Goal: Find specific page/section: Find specific page/section

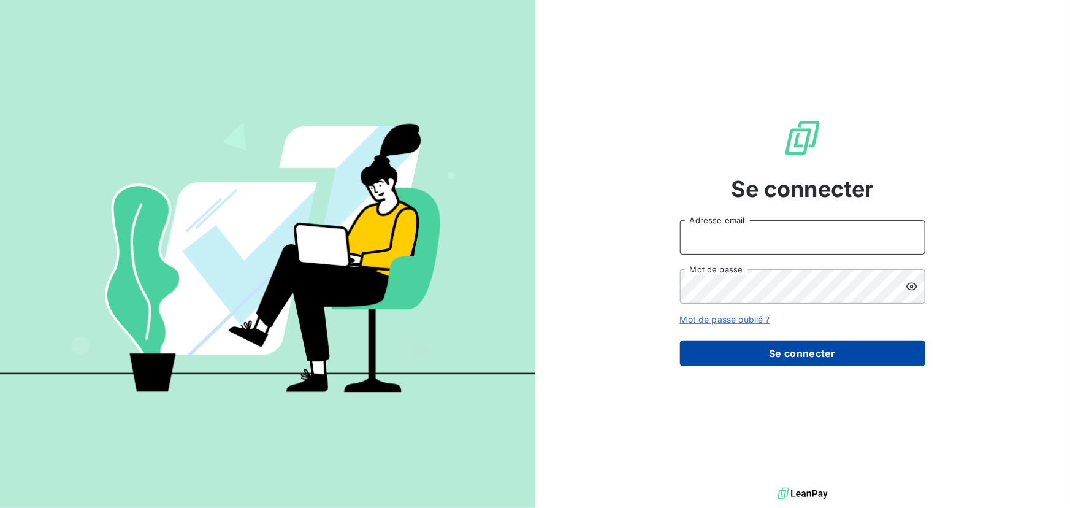
type input "[EMAIL_ADDRESS][DOMAIN_NAME]"
click at [777, 356] on button "Se connecter" at bounding box center [802, 353] width 245 height 26
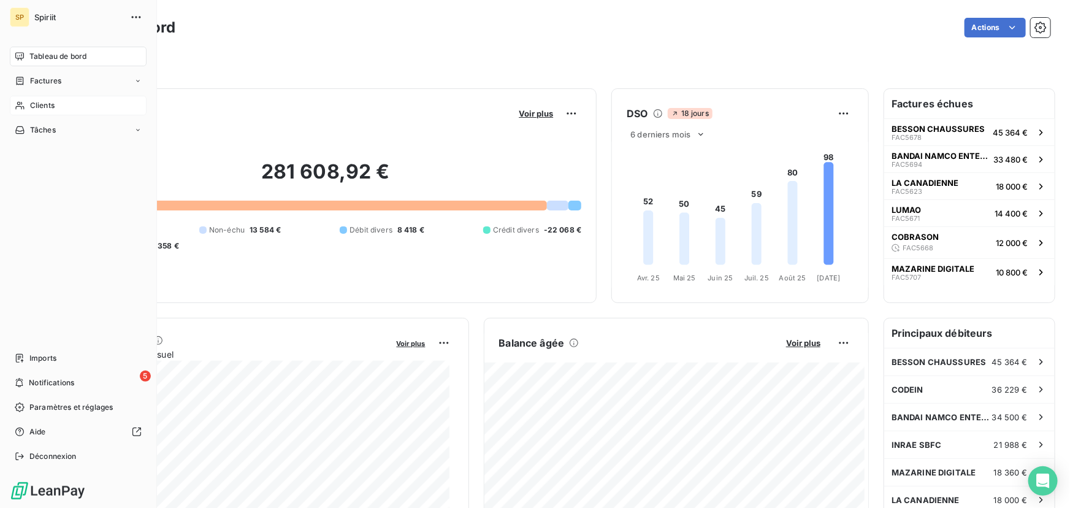
click at [47, 104] on span "Clients" at bounding box center [42, 105] width 25 height 11
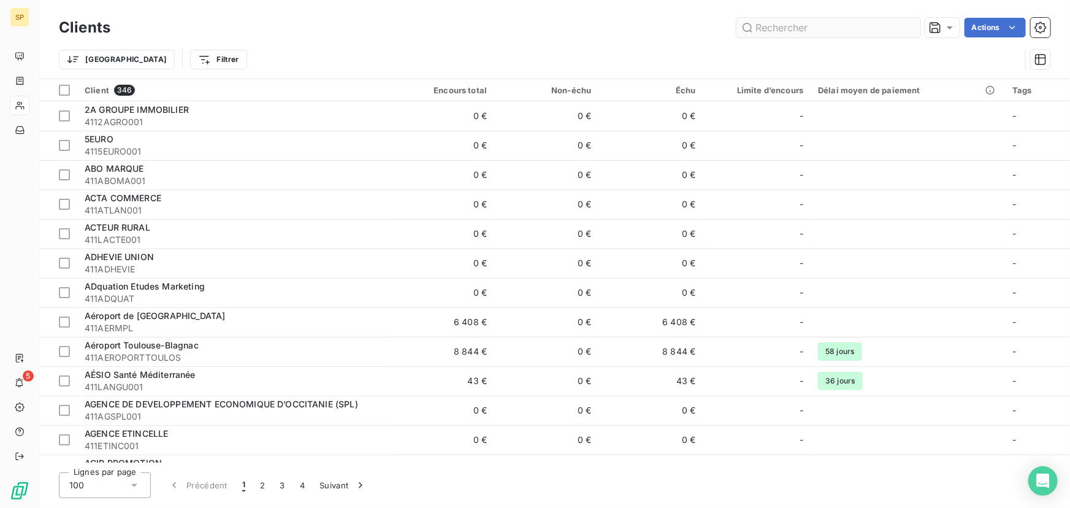
click at [799, 26] on input "text" at bounding box center [829, 28] width 184 height 20
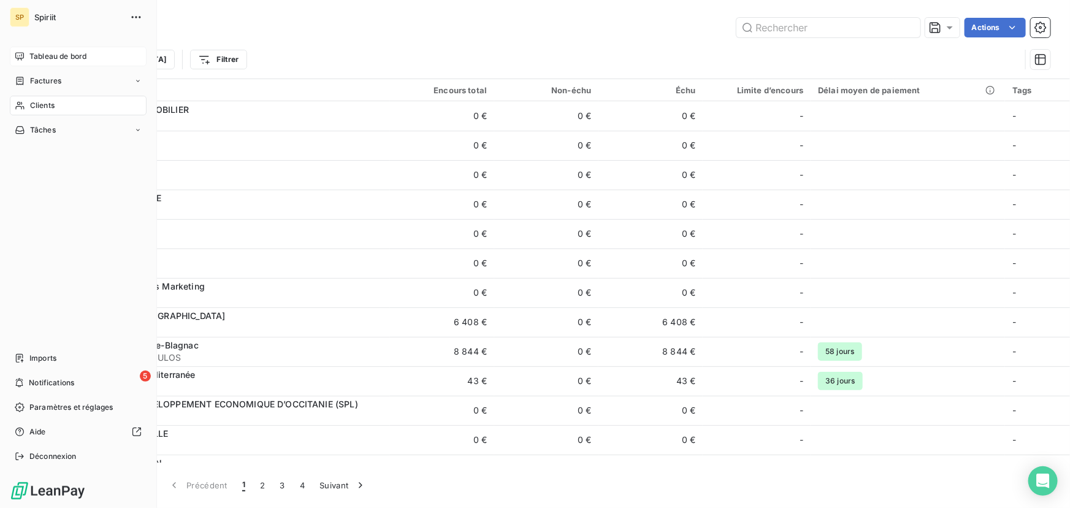
click at [36, 58] on span "Tableau de bord" at bounding box center [57, 56] width 57 height 11
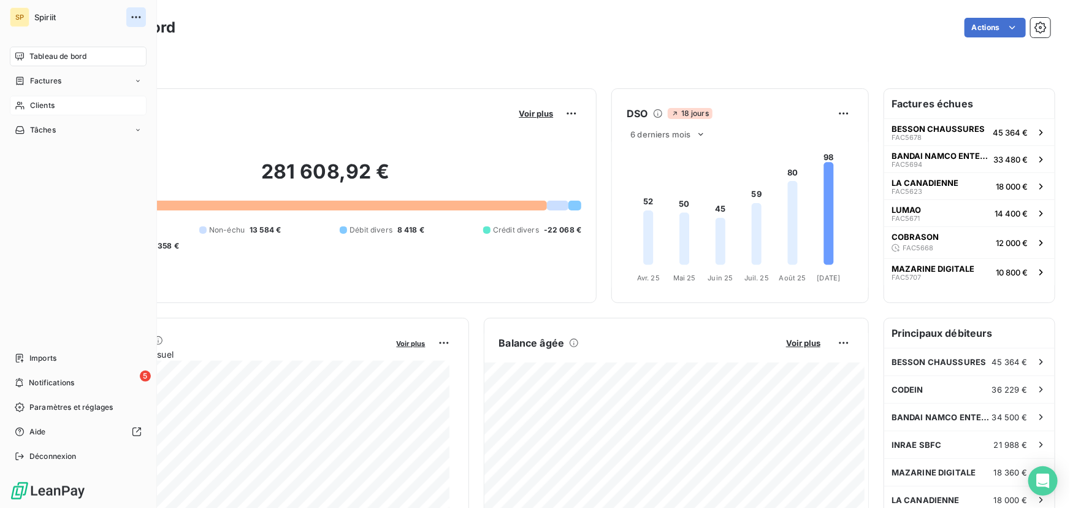
click at [136, 13] on icon "button" at bounding box center [136, 17] width 12 height 12
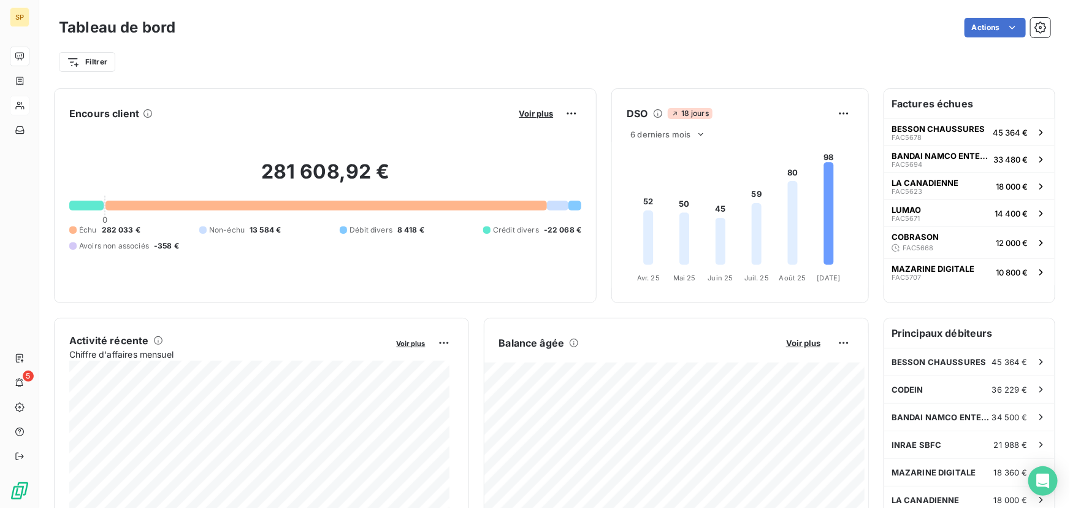
click at [442, 21] on div "Actions" at bounding box center [620, 28] width 861 height 20
click at [1037, 29] on icon "button" at bounding box center [1041, 27] width 12 height 12
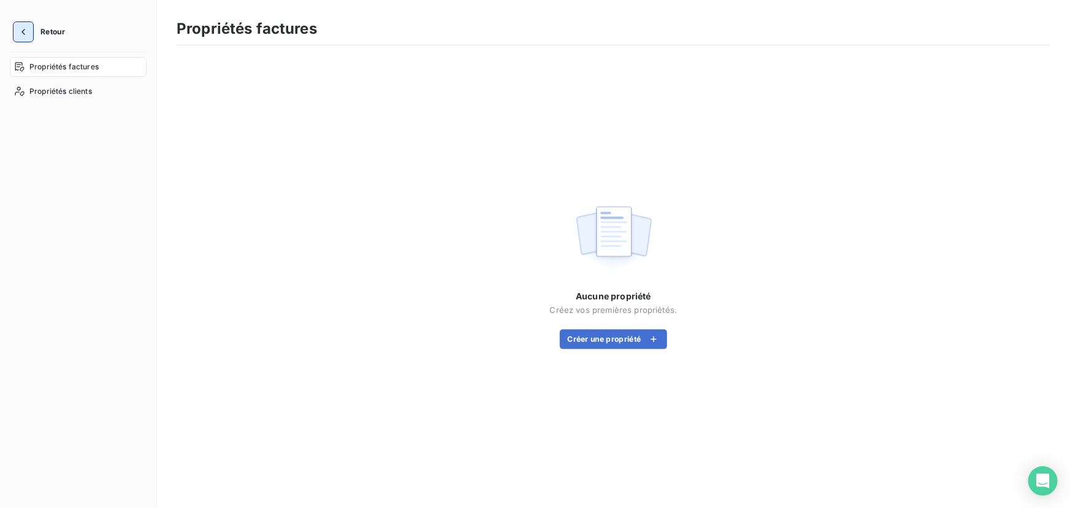
click at [18, 31] on icon "button" at bounding box center [23, 32] width 12 height 12
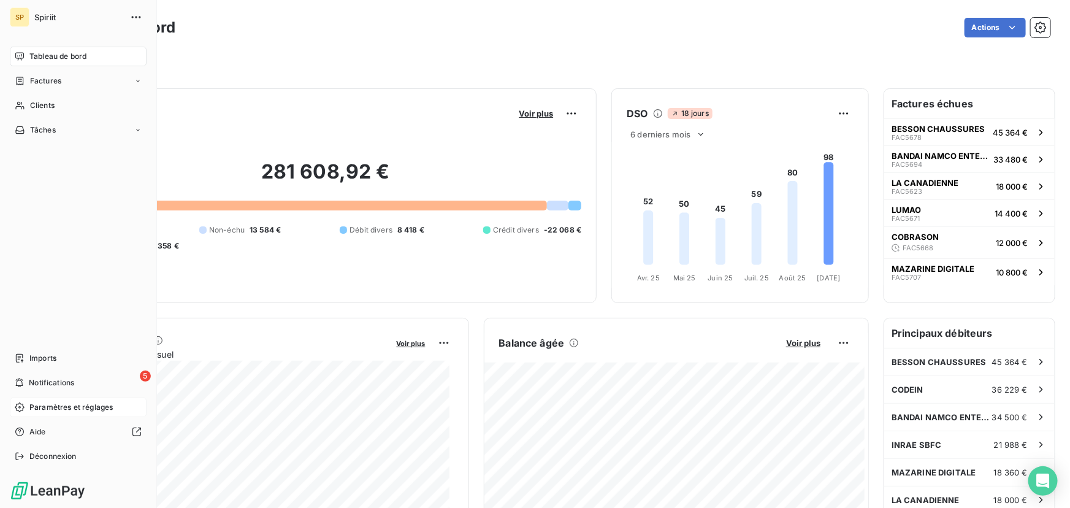
click at [51, 405] on span "Paramètres et réglages" at bounding box center [70, 407] width 83 height 11
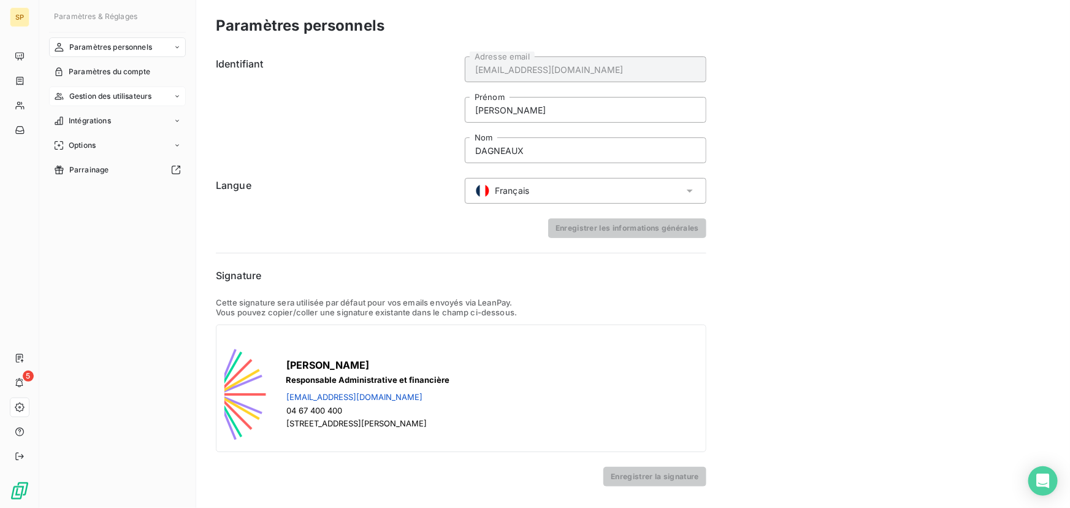
click at [129, 95] on span "Gestion des utilisateurs" at bounding box center [110, 96] width 83 height 11
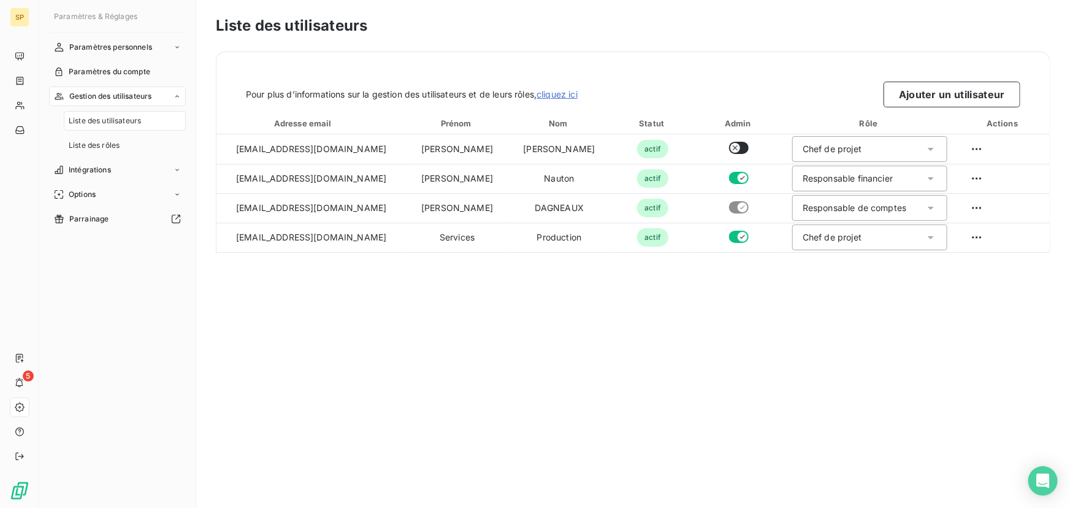
click at [127, 120] on span "Liste des utilisateurs" at bounding box center [105, 120] width 72 height 11
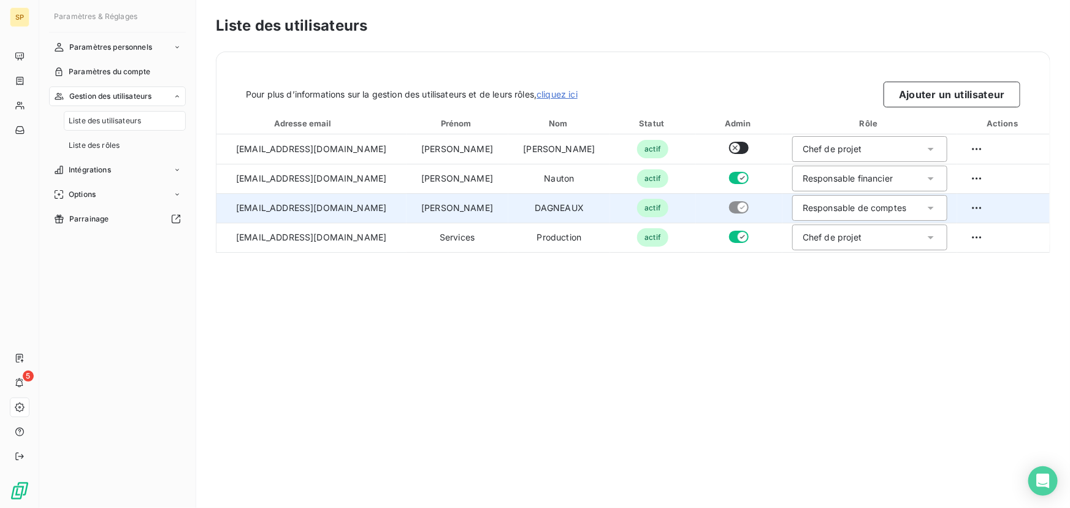
click at [886, 207] on div "Responsable de comptes" at bounding box center [870, 208] width 155 height 26
click at [844, 212] on div "Responsable de comptes" at bounding box center [855, 208] width 104 height 12
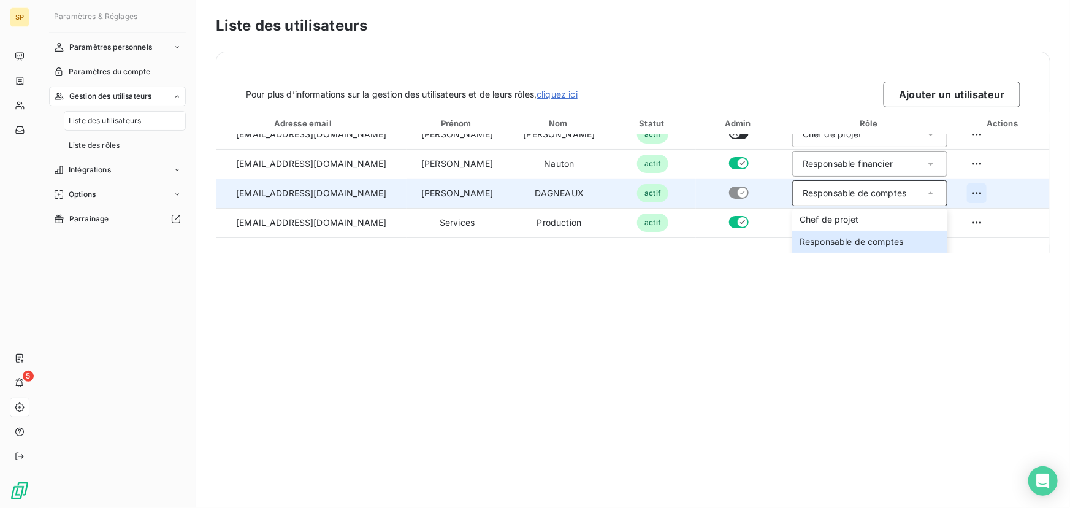
click at [957, 194] on html "SP 5 Paramètres & Réglages Paramètres personnels Paramètres du compte Gestion d…" at bounding box center [535, 254] width 1070 height 508
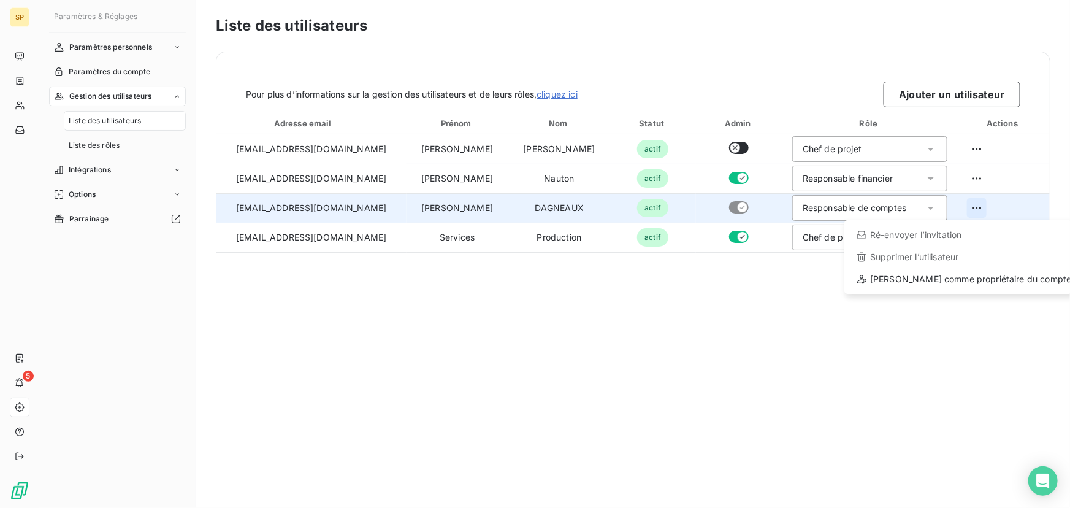
scroll to position [0, 0]
click at [923, 278] on div "[PERSON_NAME] comme propriétaire du compte" at bounding box center [964, 279] width 229 height 20
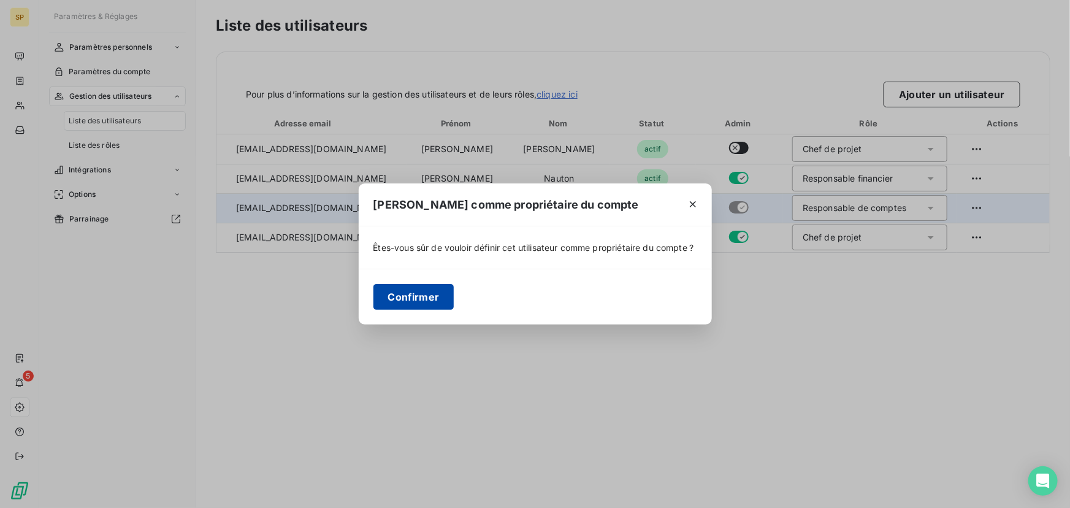
click at [428, 308] on button "Confirmer" at bounding box center [414, 297] width 81 height 26
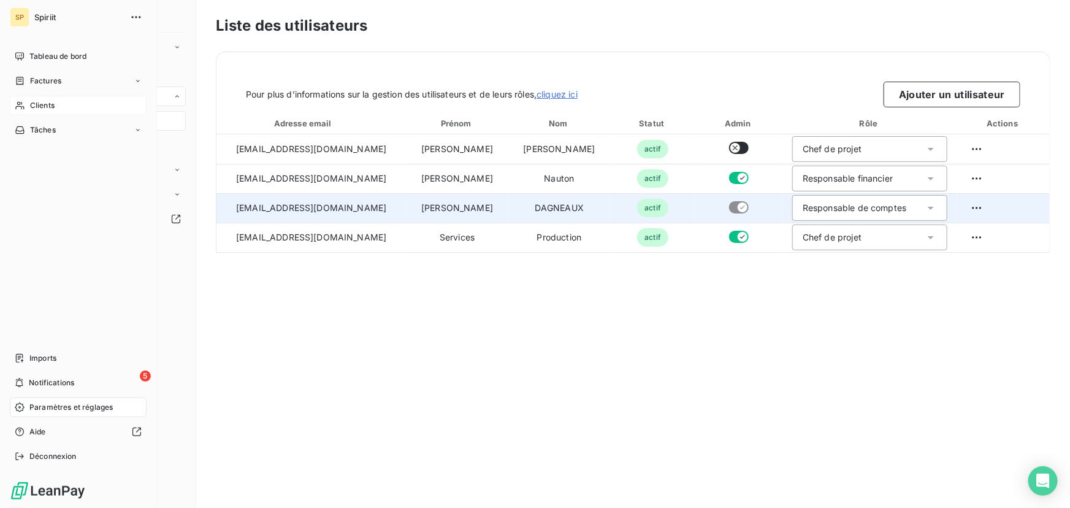
click at [31, 109] on span "Clients" at bounding box center [42, 105] width 25 height 11
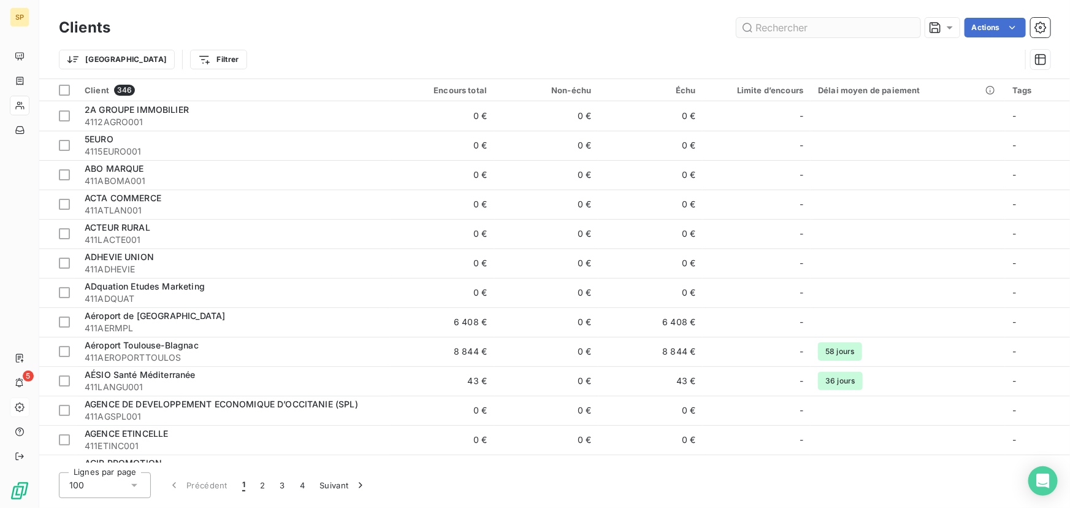
click at [774, 29] on input "text" at bounding box center [829, 28] width 184 height 20
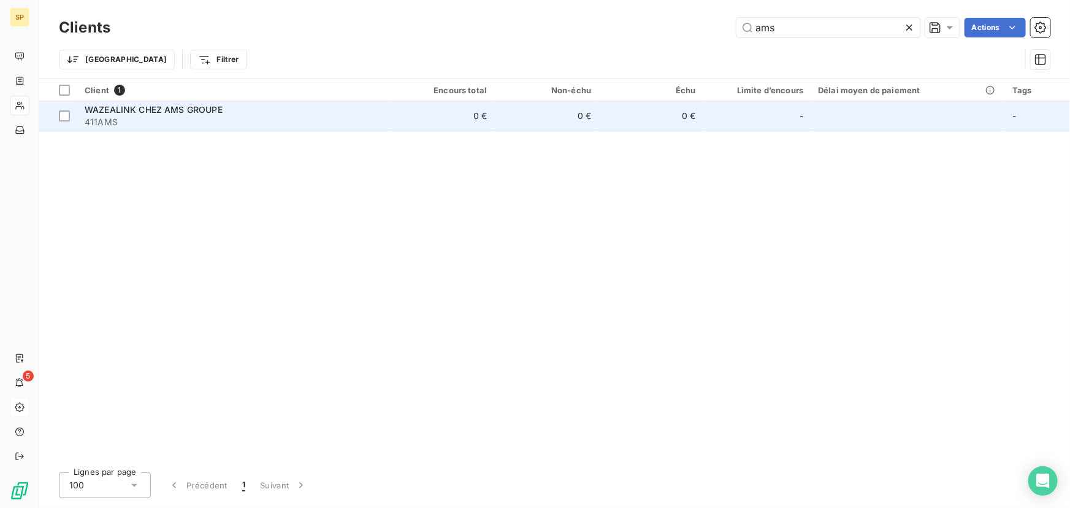
type input "ams"
click at [207, 113] on span "WAZEALINK CHEZ AMS GROUPE" at bounding box center [154, 109] width 138 height 10
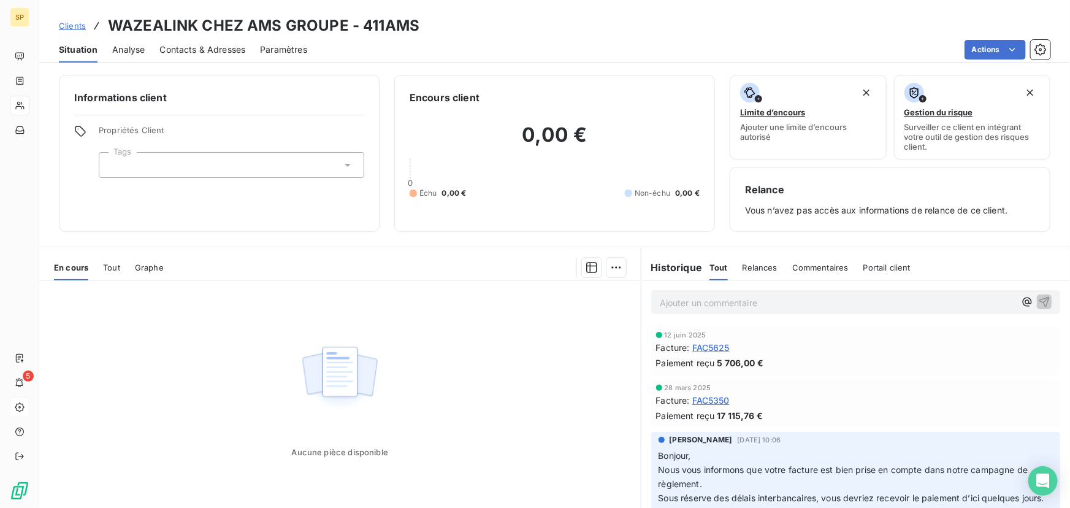
click at [744, 303] on p "Ajouter un commentaire ﻿" at bounding box center [837, 302] width 355 height 15
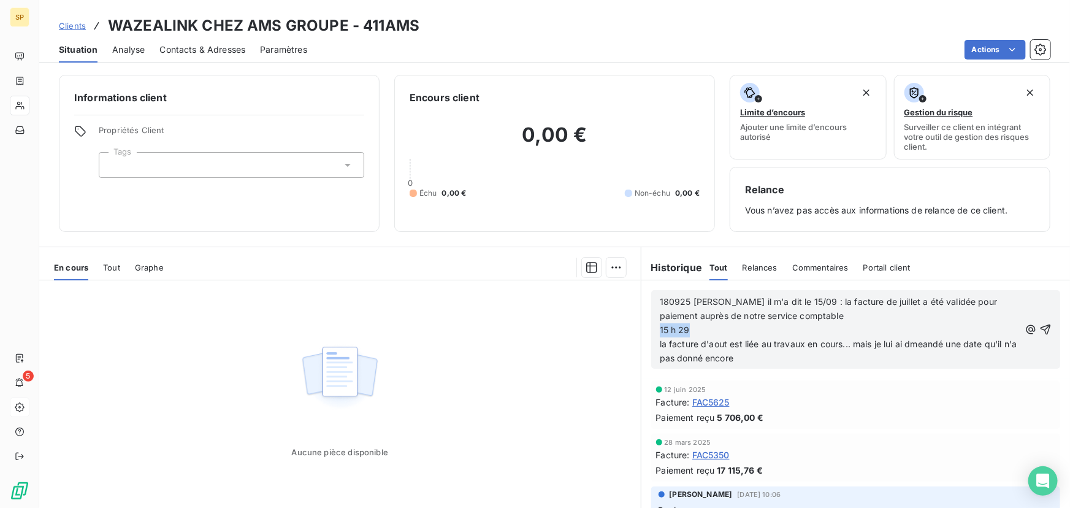
drag, startPoint x: 734, startPoint y: 326, endPoint x: 629, endPoint y: 325, distance: 104.9
click at [629, 325] on div "En cours Tout Graphe Aucune pièce disponible Lignes par page 25 Précédent Suiva…" at bounding box center [554, 400] width 1031 height 307
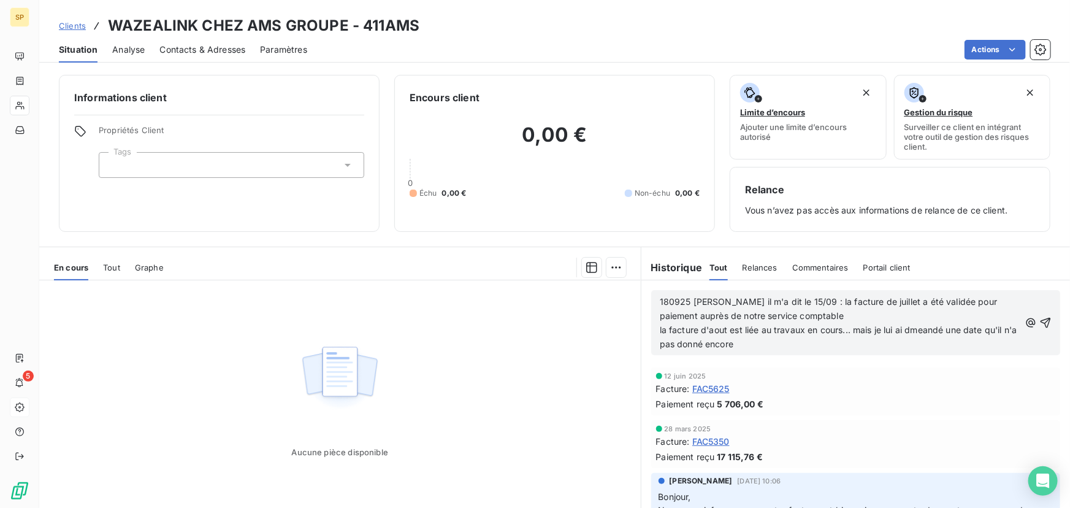
click at [778, 346] on p "la facture d'aout est liée au travaux en cours... mais je lui ai dmeandé une da…" at bounding box center [840, 337] width 360 height 28
click at [1040, 322] on icon "button" at bounding box center [1046, 323] width 12 height 12
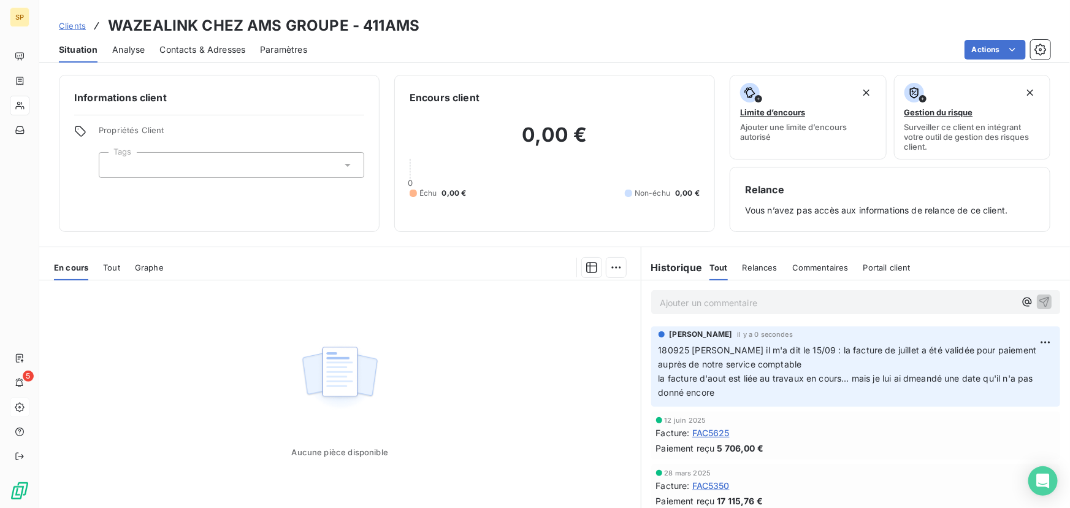
click at [77, 25] on span "Clients" at bounding box center [72, 26] width 27 height 10
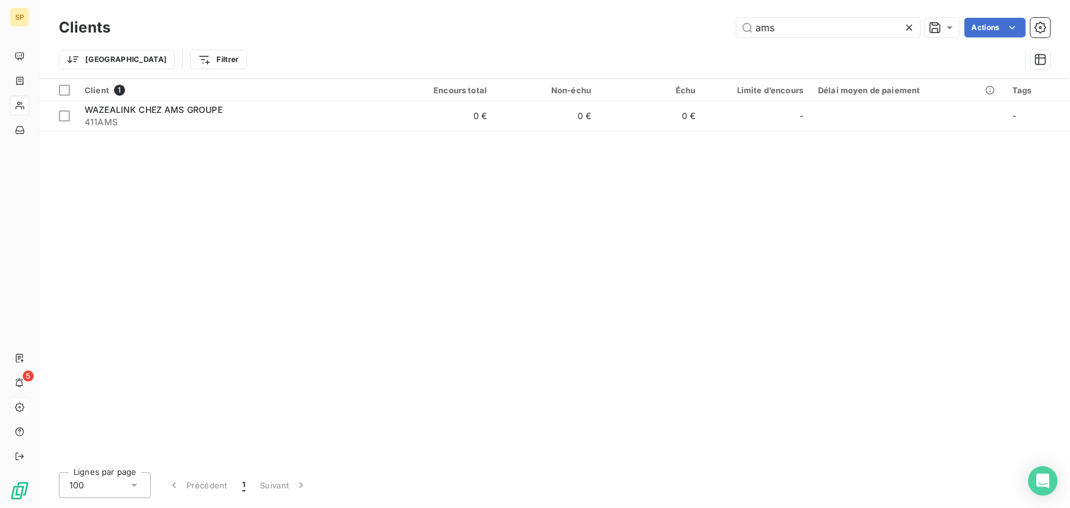
drag, startPoint x: 816, startPoint y: 27, endPoint x: 652, endPoint y: 28, distance: 164.4
click at [652, 28] on div "ams Actions" at bounding box center [588, 28] width 926 height 20
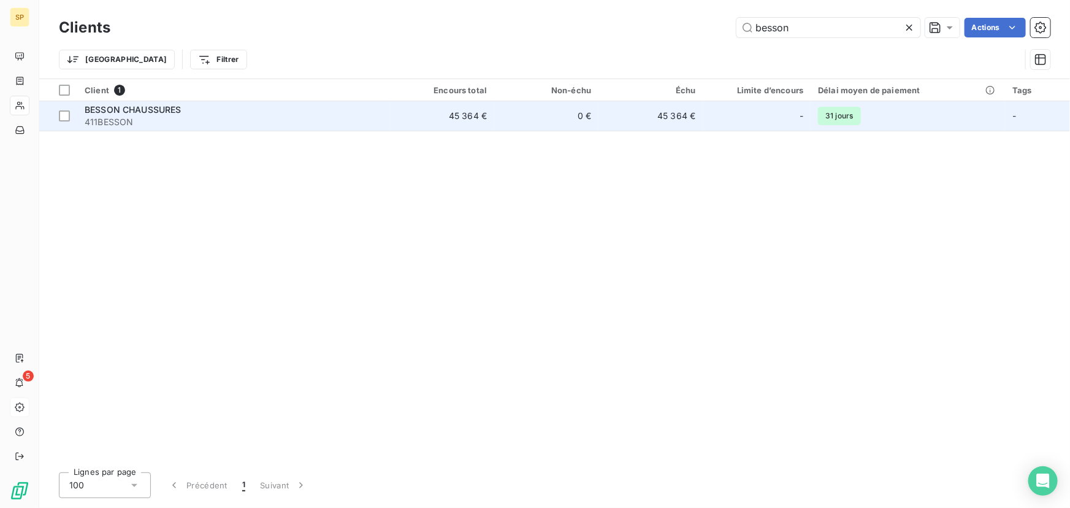
type input "besson"
click at [669, 117] on td "45 364 €" at bounding box center [651, 115] width 104 height 29
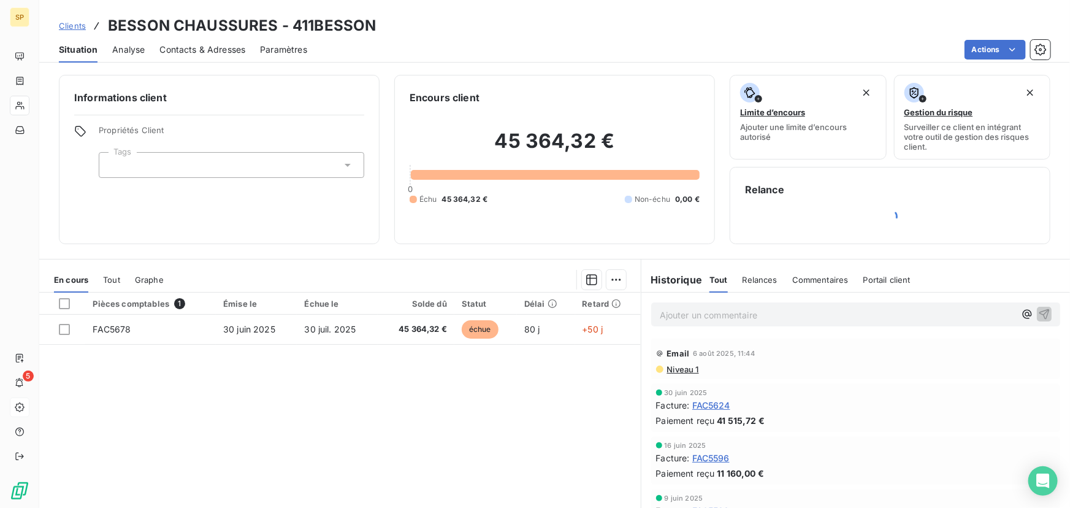
click at [733, 310] on p "Ajouter un commentaire ﻿" at bounding box center [837, 314] width 355 height 15
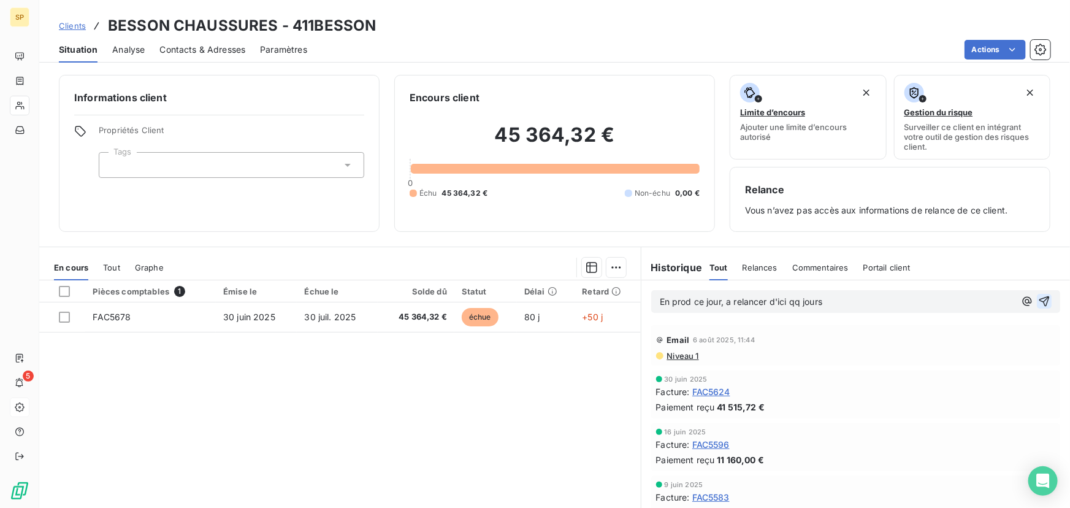
click at [1039, 299] on icon "button" at bounding box center [1045, 301] width 12 height 12
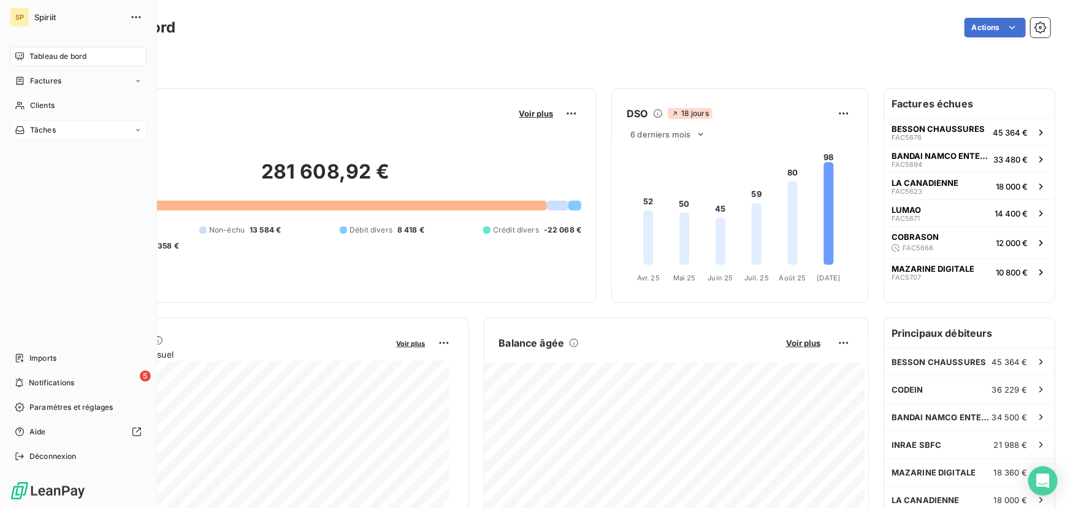
click at [46, 129] on span "Tâches" at bounding box center [43, 130] width 26 height 11
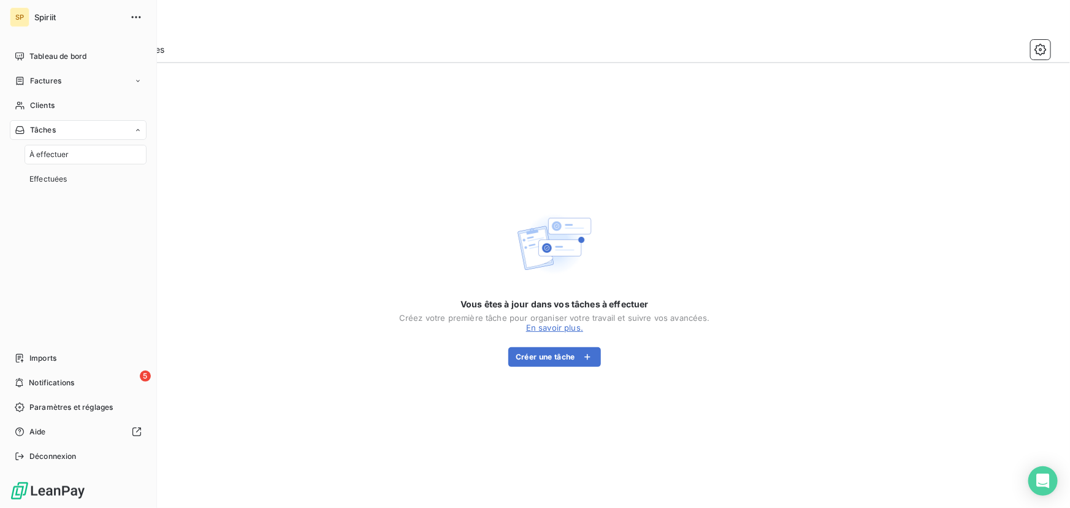
click at [48, 156] on span "À effectuer" at bounding box center [49, 154] width 40 height 11
click at [48, 174] on span "Effectuées" at bounding box center [48, 179] width 38 height 11
click at [64, 112] on div "Clients" at bounding box center [78, 106] width 137 height 20
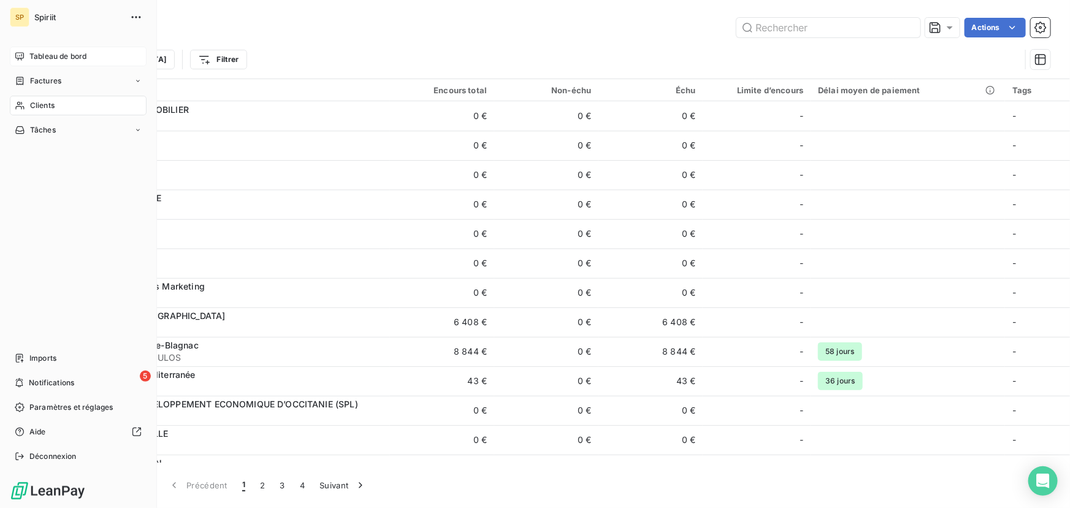
click at [32, 55] on span "Tableau de bord" at bounding box center [57, 56] width 57 height 11
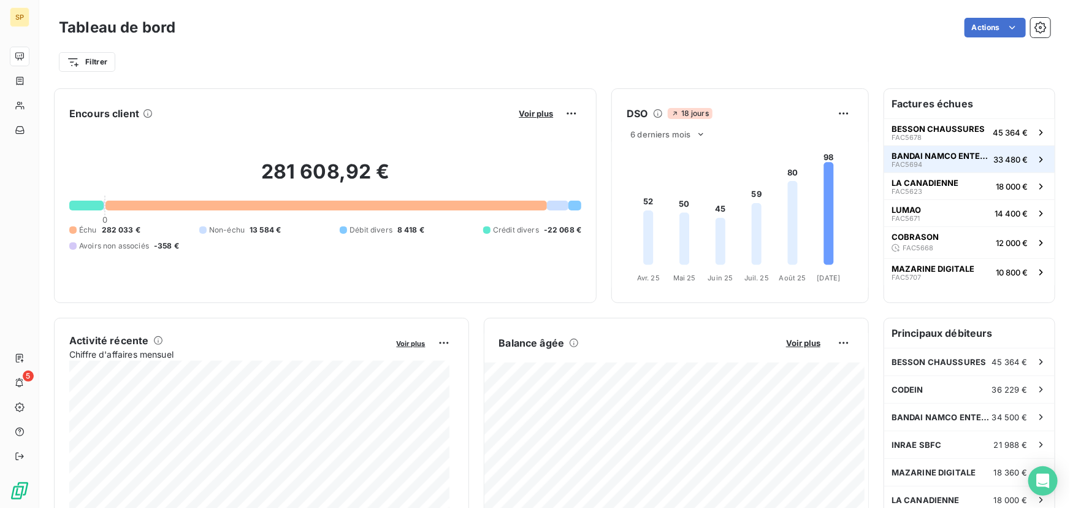
click at [931, 156] on span "BANDAI NAMCO ENTERTAINMENT EUROPE SAS" at bounding box center [940, 156] width 97 height 10
